Goal: Information Seeking & Learning: Learn about a topic

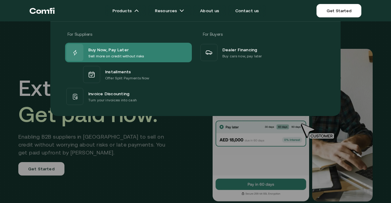
click at [122, 57] on p "Sell more on credit without risks" at bounding box center [116, 56] width 56 height 6
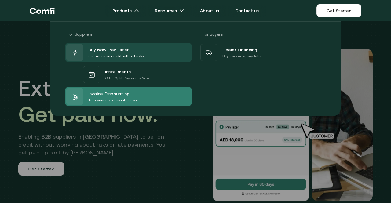
click at [113, 92] on span "Invoice Discounting" at bounding box center [108, 93] width 41 height 7
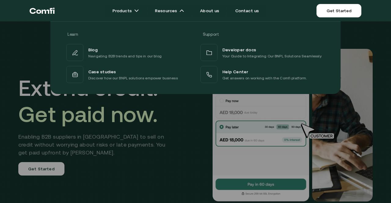
click at [83, 158] on div at bounding box center [195, 122] width 391 height 203
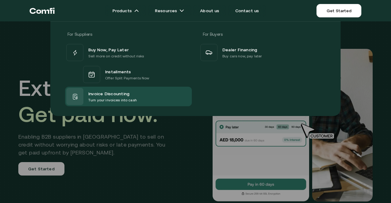
click at [121, 142] on div at bounding box center [195, 122] width 391 height 203
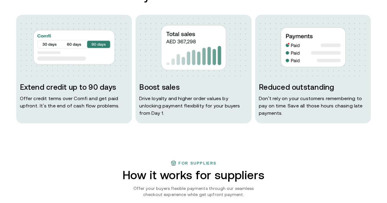
scroll to position [284, 0]
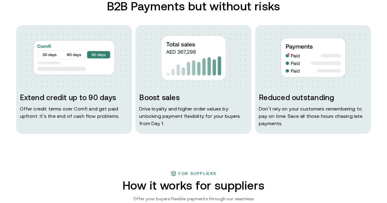
click at [121, 120] on div "Extend credit up to 90 days Offer credit terms over Comfi and get paid upfront.…" at bounding box center [74, 106] width 108 height 27
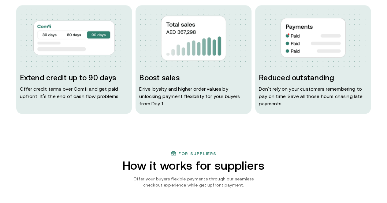
scroll to position [478, 0]
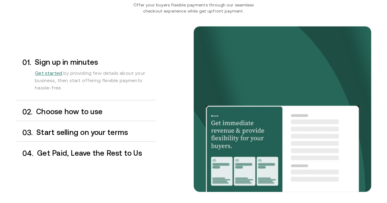
click at [143, 17] on div "For suppliers How it works for suppliers Offer your buyers flexible payments th…" at bounding box center [193, 102] width 367 height 252
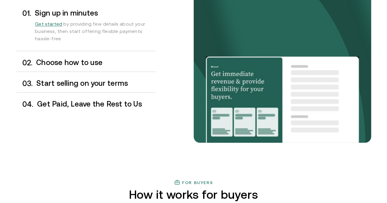
scroll to position [528, 0]
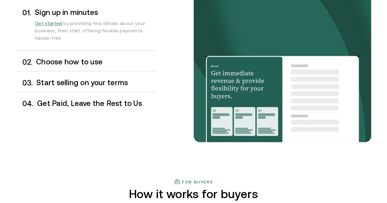
click at [105, 48] on div "Get started by providing few details about your business, then start offering f…" at bounding box center [95, 32] width 120 height 31
click at [98, 66] on h3 "Choose how to use" at bounding box center [95, 62] width 119 height 8
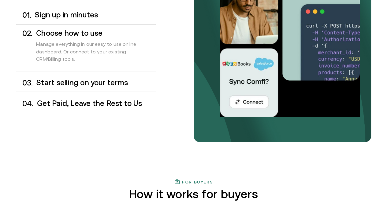
click at [95, 92] on div "0 3 . Start selling on your terms" at bounding box center [85, 83] width 139 height 18
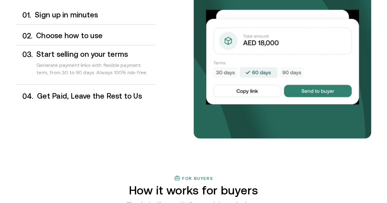
click at [92, 100] on h3 "Get Paid, Leave the Rest to Us" at bounding box center [96, 96] width 118 height 8
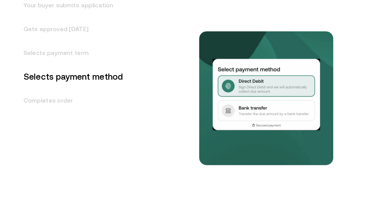
scroll to position [815, 0]
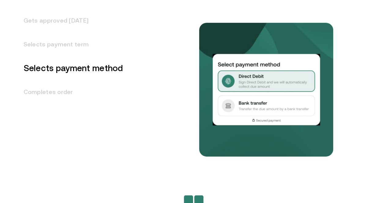
click at [90, 32] on h3 "Gets approved in 1 day" at bounding box center [69, 21] width 107 height 24
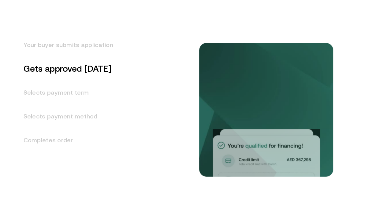
scroll to position [765, 0]
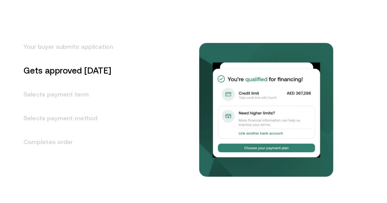
click at [70, 59] on h3 "Your buyer submits application" at bounding box center [64, 47] width 97 height 24
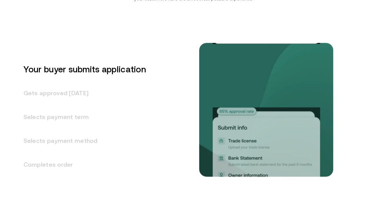
scroll to position [741, 0]
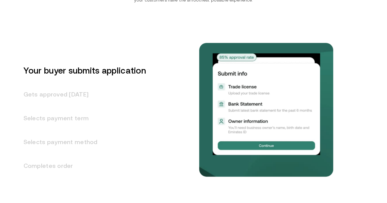
click at [57, 106] on h3 "Gets approved in 1 day" at bounding box center [81, 95] width 130 height 24
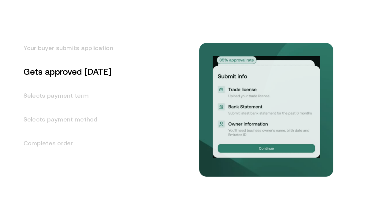
scroll to position [765, 0]
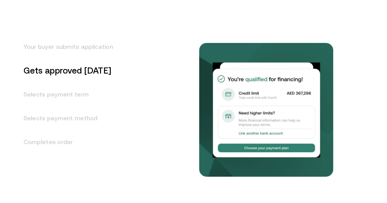
click at [57, 106] on h3 "Selects payment term" at bounding box center [64, 95] width 97 height 24
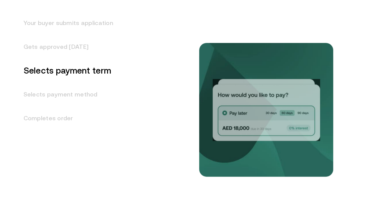
click at [65, 59] on h3 "Gets approved in 1 day" at bounding box center [64, 47] width 97 height 24
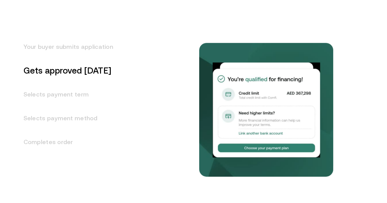
click at [49, 106] on h3 "Selects payment term" at bounding box center [64, 95] width 97 height 24
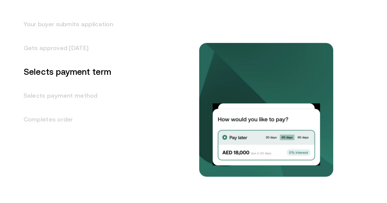
scroll to position [789, 0]
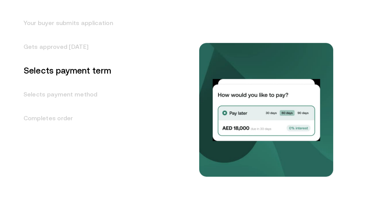
click at [76, 106] on h3 "Selects payment method" at bounding box center [64, 95] width 97 height 24
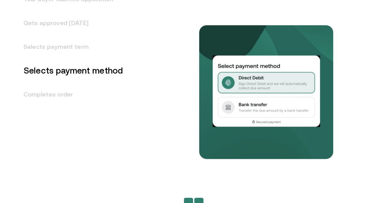
click at [55, 106] on h3 "Completes order" at bounding box center [69, 95] width 107 height 24
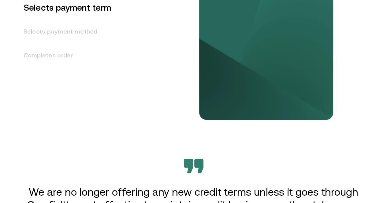
scroll to position [762, 0]
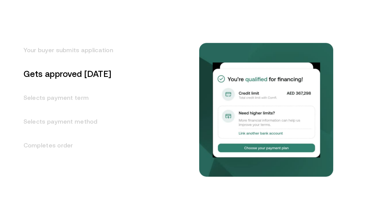
click at [70, 134] on h3 "Selects payment method" at bounding box center [64, 122] width 97 height 24
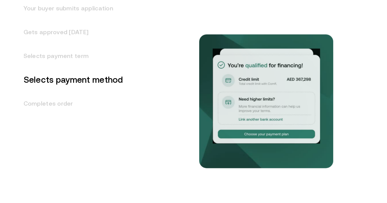
scroll to position [813, 0]
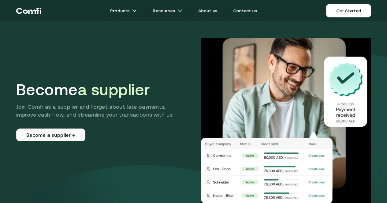
click at [128, 91] on span "a supplier" at bounding box center [114, 90] width 72 height 18
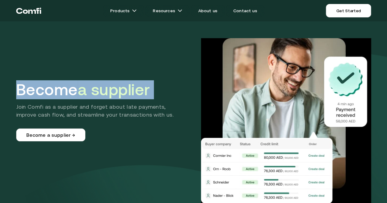
click at [128, 91] on span "a supplier" at bounding box center [114, 90] width 72 height 18
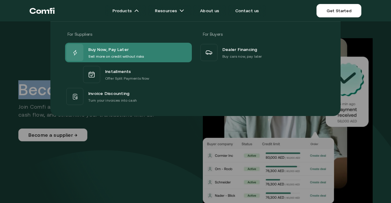
click at [123, 46] on span "Buy Now, Pay Later" at bounding box center [108, 50] width 40 height 8
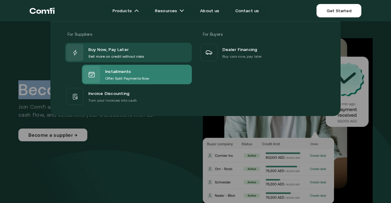
click at [123, 72] on span "Installments" at bounding box center [118, 72] width 26 height 8
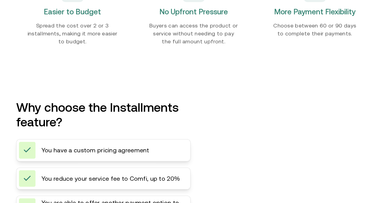
scroll to position [740, 0]
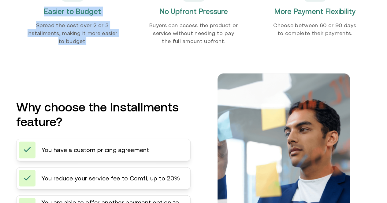
drag, startPoint x: 57, startPoint y: 46, endPoint x: 123, endPoint y: 96, distance: 82.3
click at [123, 55] on div "Easier to Budget Spread the cost over 2 or 3 installments, making it more easie…" at bounding box center [72, 12] width 112 height 85
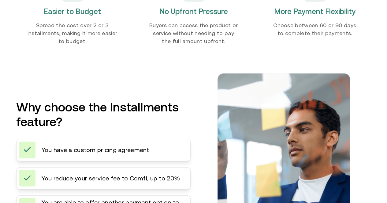
click at [207, 41] on div "No Upfront Pressure Buyers can access the product or service without needing to…" at bounding box center [193, 12] width 112 height 85
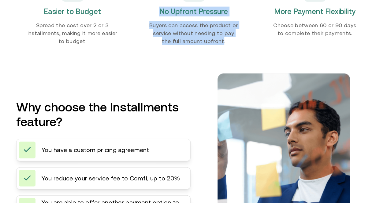
drag, startPoint x: 207, startPoint y: 41, endPoint x: 211, endPoint y: 105, distance: 64.3
click at [211, 55] on div "No Upfront Pressure Buyers can access the product or service without needing to…" at bounding box center [193, 12] width 112 height 85
drag, startPoint x: 200, startPoint y: 91, endPoint x: 150, endPoint y: 48, distance: 65.7
click at [150, 48] on div "No Upfront Pressure Buyers can access the product or service without needing to…" at bounding box center [193, 12] width 112 height 85
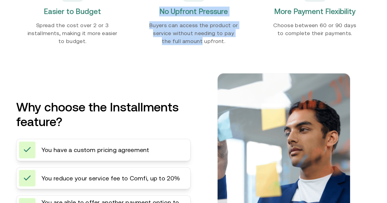
click at [150, 48] on div "No Upfront Pressure Buyers can access the product or service without needing to…" at bounding box center [193, 12] width 112 height 85
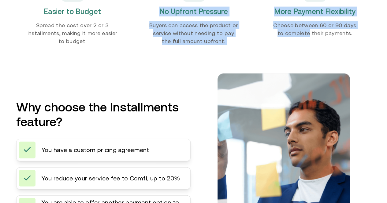
drag, startPoint x: 150, startPoint y: 48, endPoint x: 269, endPoint y: 99, distance: 129.7
click at [269, 55] on div "Easier to Budget Spread the cost over 2 or 3 installments, making it more easie…" at bounding box center [193, 12] width 355 height 85
click at [269, 47] on div "More Payment Flexibility Choose between 60 or 90 days to complete their payment…" at bounding box center [314, 8] width 112 height 77
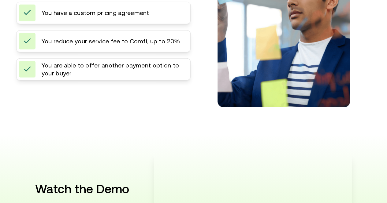
scroll to position [873, 0]
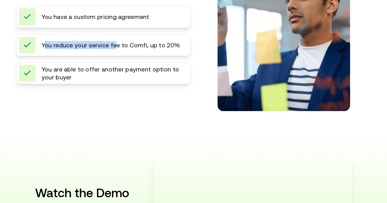
drag, startPoint x: 54, startPoint y: 115, endPoint x: 113, endPoint y: 109, distance: 58.7
click at [113, 56] on div "You reduce your service fee to Comfi, up to 20%" at bounding box center [103, 45] width 174 height 22
click at [113, 49] on span "You reduce your service fee to Comfi, up to 20%" at bounding box center [111, 45] width 138 height 8
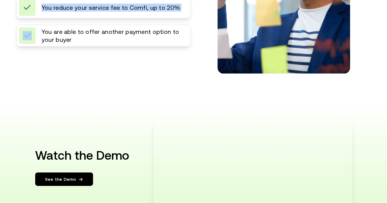
scroll to position [911, 0]
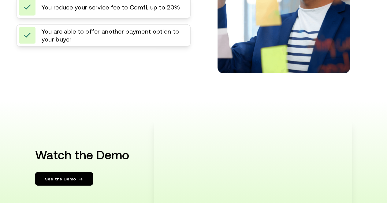
click at [90, 43] on span "You are able to offer another payment option to your buyer" at bounding box center [112, 36] width 141 height 16
click at [87, 46] on div "You are able to offer another payment option to your buyer" at bounding box center [103, 35] width 174 height 22
click at [85, 43] on span "You are able to offer another payment option to your buyer" at bounding box center [112, 36] width 141 height 16
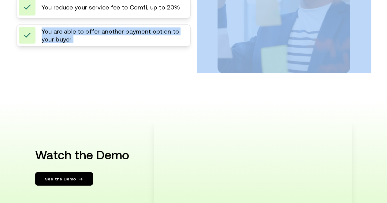
click at [85, 43] on span "You are able to offer another payment option to your buyer" at bounding box center [112, 36] width 141 height 16
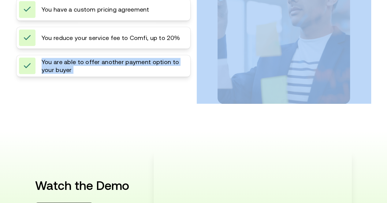
scroll to position [880, 0]
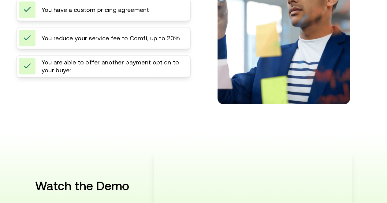
click at [85, 42] on span "You reduce your service fee to Comfi, up to 20%" at bounding box center [111, 38] width 138 height 8
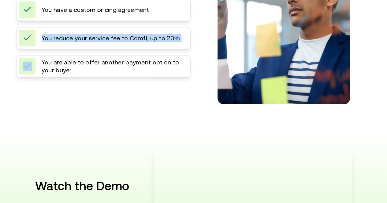
click at [85, 42] on span "You reduce your service fee to Comfi, up to 20%" at bounding box center [111, 38] width 138 height 8
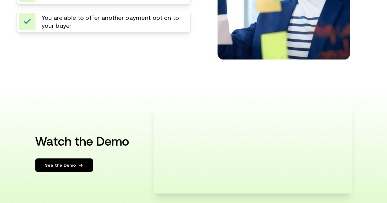
scroll to position [920, 0]
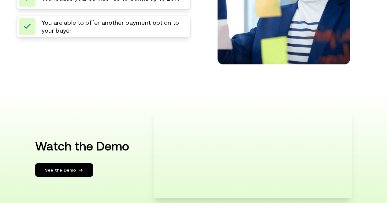
drag, startPoint x: 85, startPoint y: 99, endPoint x: 52, endPoint y: 108, distance: 34.6
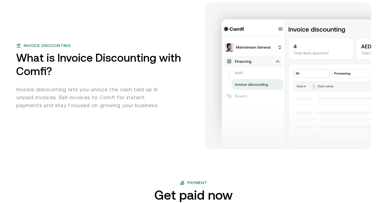
scroll to position [279, 0]
click at [152, 121] on div "Invoice discounting What is Invoice Discounting with Comfi? Invoice discounting…" at bounding box center [193, 75] width 355 height 147
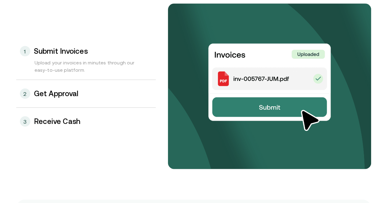
scroll to position [662, 0]
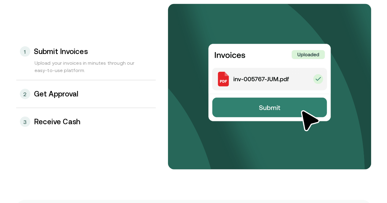
click at [69, 105] on div "2 Get Approval" at bounding box center [85, 94] width 139 height 28
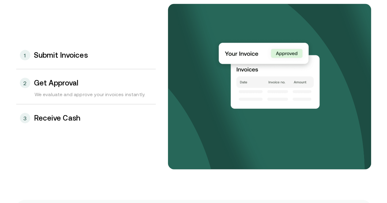
click at [62, 119] on h3 "Receive Cash" at bounding box center [57, 118] width 47 height 8
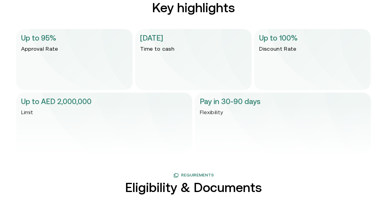
scroll to position [1252, 0]
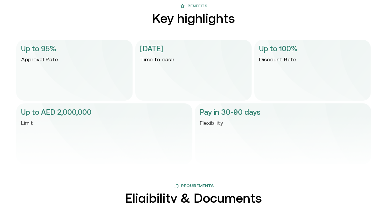
click at [182, 61] on div "In 1 day Time to cash" at bounding box center [193, 70] width 116 height 61
click at [81, 67] on div "Up to 95% Approval Rate" at bounding box center [74, 70] width 116 height 61
click at [56, 54] on p "Up to 95%" at bounding box center [38, 48] width 35 height 11
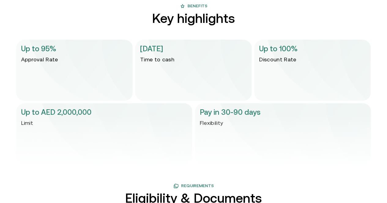
click at [163, 50] on p "In 1 day" at bounding box center [151, 48] width 23 height 11
click at [285, 51] on p "Up to 100%" at bounding box center [278, 48] width 39 height 11
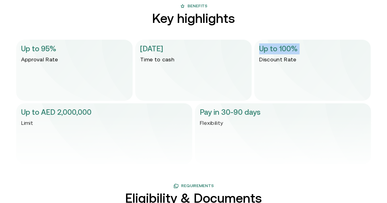
click at [285, 51] on p "Up to 100%" at bounding box center [278, 48] width 39 height 11
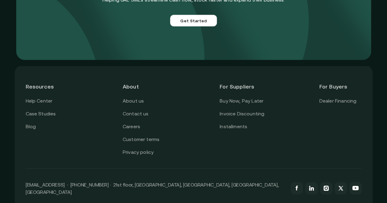
scroll to position [1790, 0]
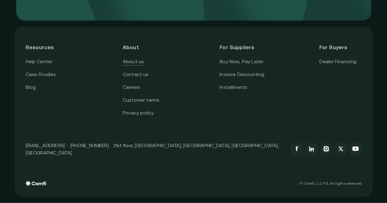
click at [131, 66] on link "About us" at bounding box center [133, 62] width 21 height 8
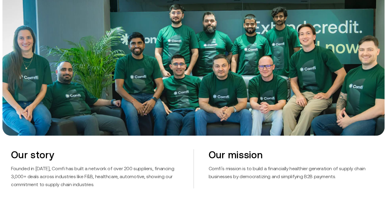
scroll to position [226, 0]
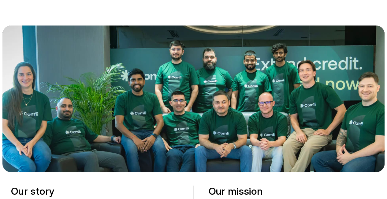
click at [131, 66] on img at bounding box center [193, 98] width 382 height 146
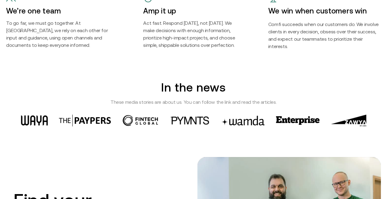
scroll to position [817, 0]
drag, startPoint x: 0, startPoint y: 0, endPoint x: 89, endPoint y: 73, distance: 115.1
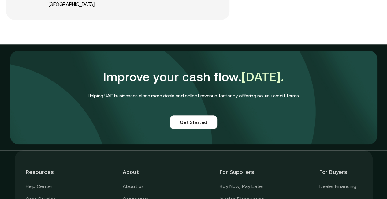
scroll to position [1421, 0]
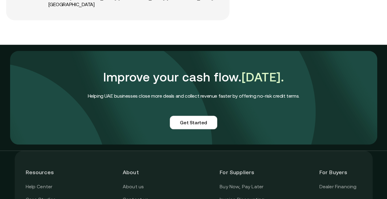
click at [120, 83] on h1 "Improve your cash flow. [DATE]." at bounding box center [192, 77] width 211 height 22
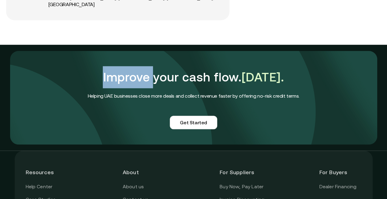
click at [120, 83] on h1 "Improve your cash flow. [DATE]." at bounding box center [192, 77] width 211 height 22
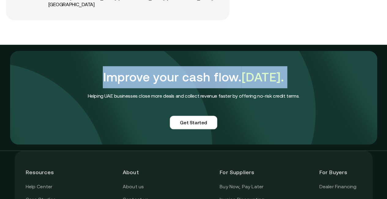
click at [120, 83] on h1 "Improve your cash flow. [DATE]." at bounding box center [192, 77] width 211 height 22
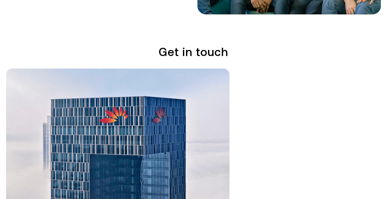
scroll to position [1005, 0]
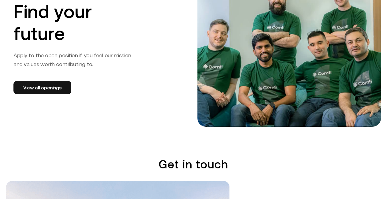
drag, startPoint x: 120, startPoint y: 83, endPoint x: 101, endPoint y: 33, distance: 53.1
click at [101, 33] on h2 "Find your future" at bounding box center [76, 23] width 126 height 44
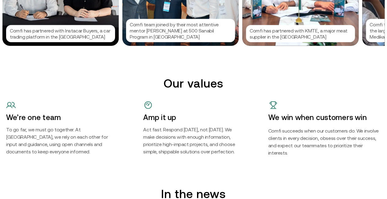
scroll to position [645, 0]
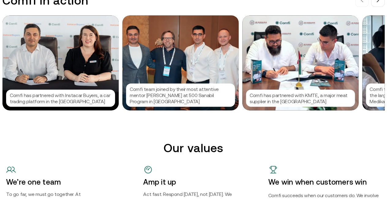
drag, startPoint x: 101, startPoint y: 33, endPoint x: 263, endPoint y: 1, distance: 164.6
click at [263, 1] on div "Comfi in action" at bounding box center [193, 1] width 382 height 14
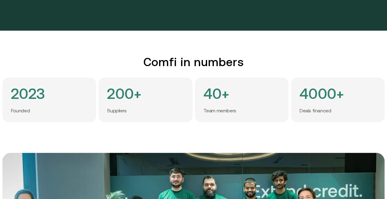
scroll to position [0, 0]
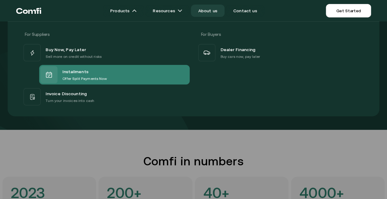
click at [88, 74] on span "Installments" at bounding box center [75, 72] width 26 height 8
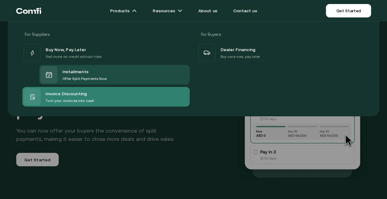
click at [87, 92] on span "Invoice Discounting" at bounding box center [66, 94] width 41 height 8
